Goal: Information Seeking & Learning: Find specific fact

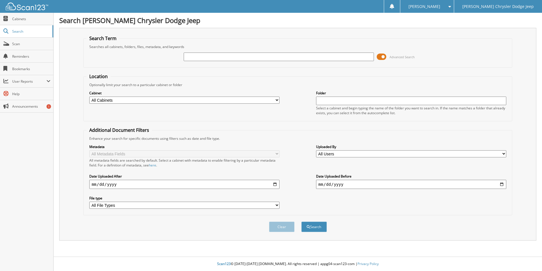
click at [193, 56] on input "text" at bounding box center [279, 56] width 190 height 9
type input "43671"
click at [301, 221] on button "Search" at bounding box center [314, 226] width 26 height 10
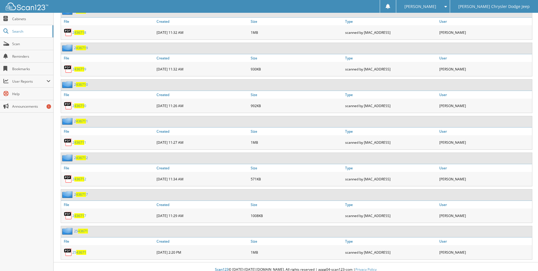
scroll to position [460, 0]
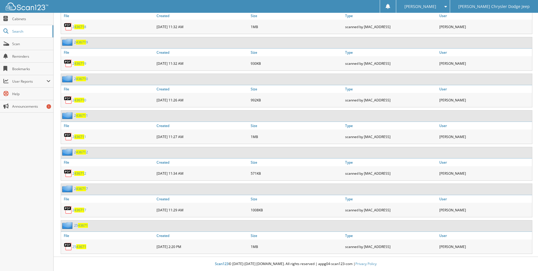
click at [82, 244] on span "43671" at bounding box center [81, 246] width 10 height 5
